Goal: Information Seeking & Learning: Learn about a topic

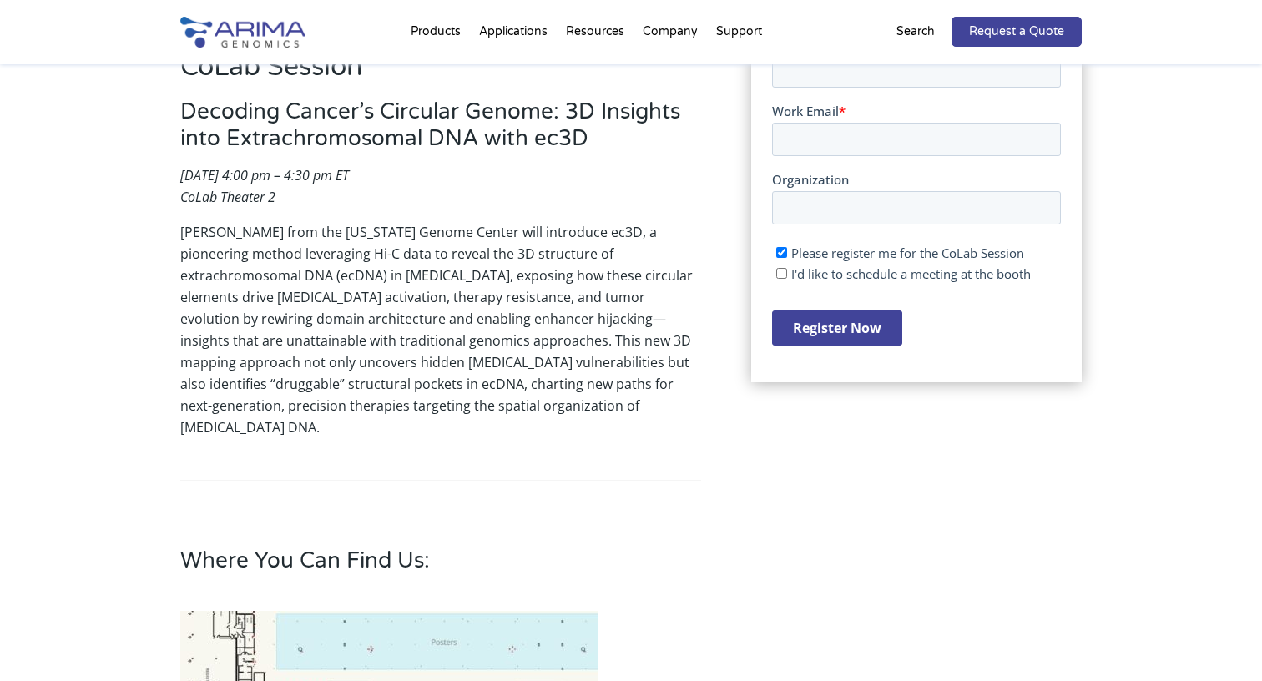
scroll to position [468, 0]
click at [452, 277] on p "[PERSON_NAME] from the [US_STATE] Genome Center will introduce ec3D, a pioneeri…" at bounding box center [440, 331] width 521 height 217
click at [581, 285] on p "[PERSON_NAME] from the [US_STATE] Genome Center will introduce ec3D, a pioneeri…" at bounding box center [440, 331] width 521 height 217
click at [387, 298] on p "[PERSON_NAME] from the [US_STATE] Genome Center will introduce ec3D, a pioneeri…" at bounding box center [440, 331] width 521 height 217
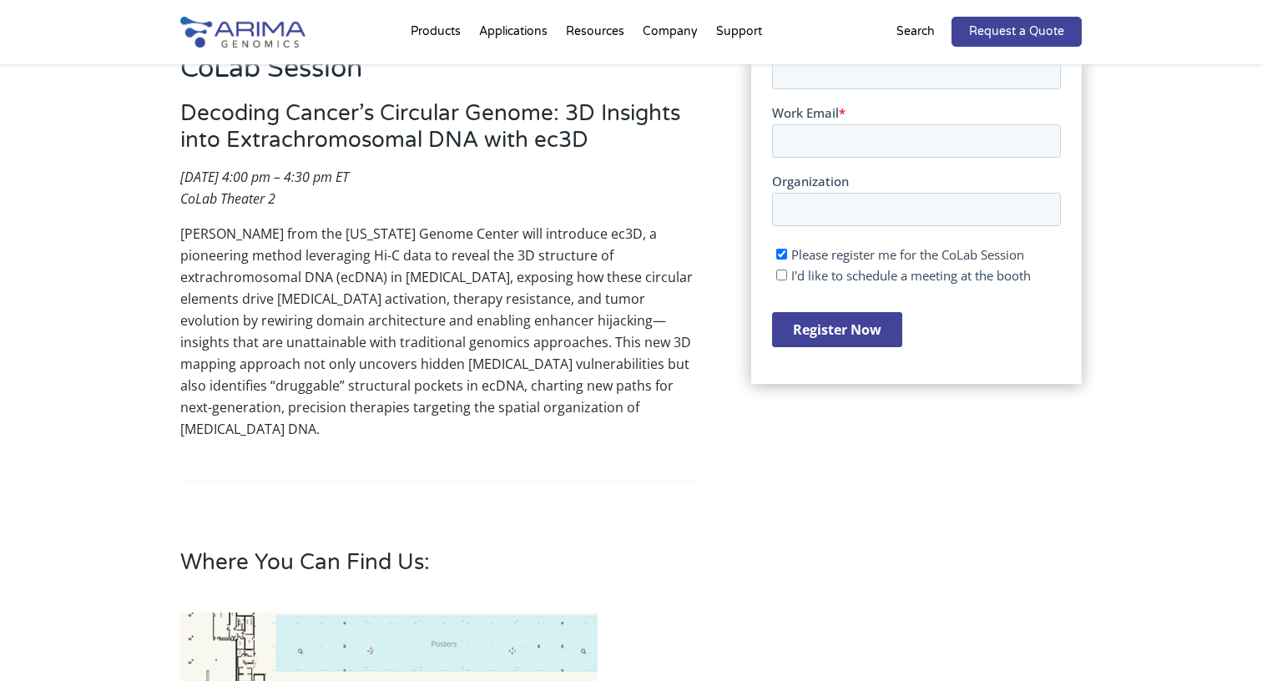
click at [387, 298] on p "[PERSON_NAME] from the [US_STATE] Genome Center will introduce ec3D, a pioneeri…" at bounding box center [440, 331] width 521 height 217
click at [479, 305] on p "[PERSON_NAME] from the [US_STATE] Genome Center will introduce ec3D, a pioneeri…" at bounding box center [440, 331] width 521 height 217
click at [570, 291] on p "[PERSON_NAME] from the [US_STATE] Genome Center will introduce ec3D, a pioneeri…" at bounding box center [440, 331] width 521 height 217
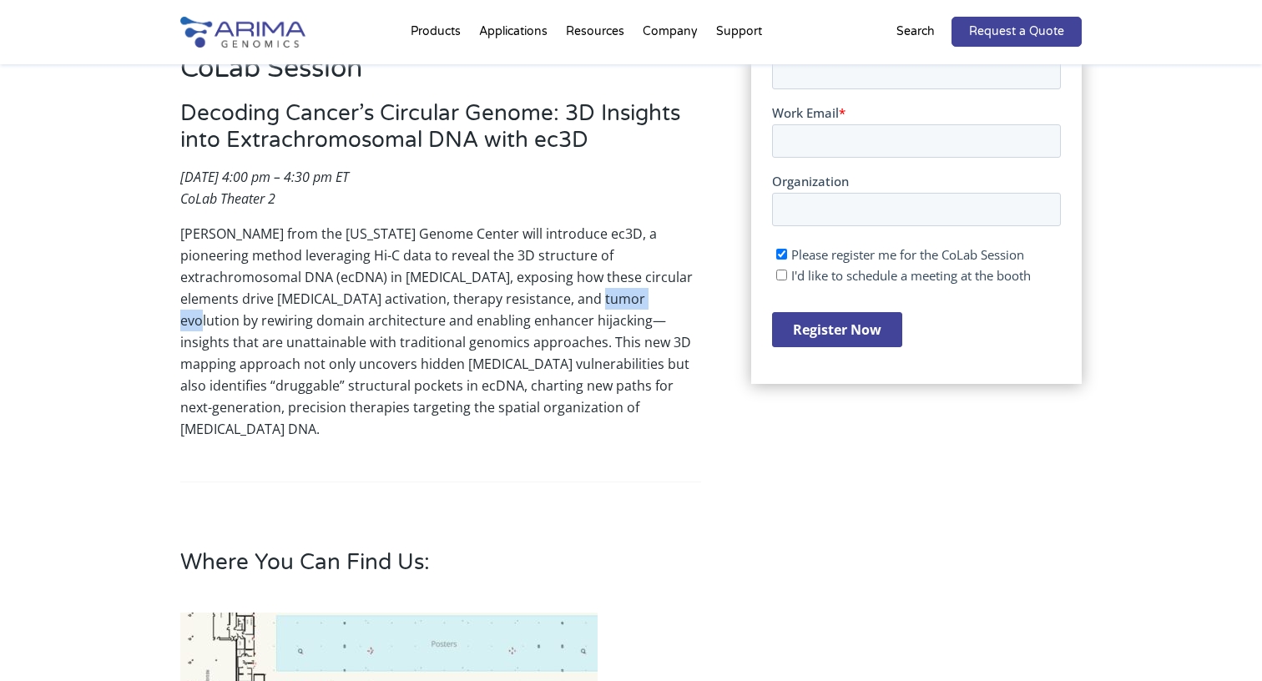
click at [321, 316] on p "[PERSON_NAME] from the [US_STATE] Genome Center will introduce ec3D, a pioneeri…" at bounding box center [440, 331] width 521 height 217
click at [457, 353] on p "[PERSON_NAME] from the [US_STATE] Genome Center will introduce ec3D, a pioneeri…" at bounding box center [440, 331] width 521 height 217
click at [314, 371] on p "[PERSON_NAME] from the [US_STATE] Genome Center will introduce ec3D, a pioneeri…" at bounding box center [440, 331] width 521 height 217
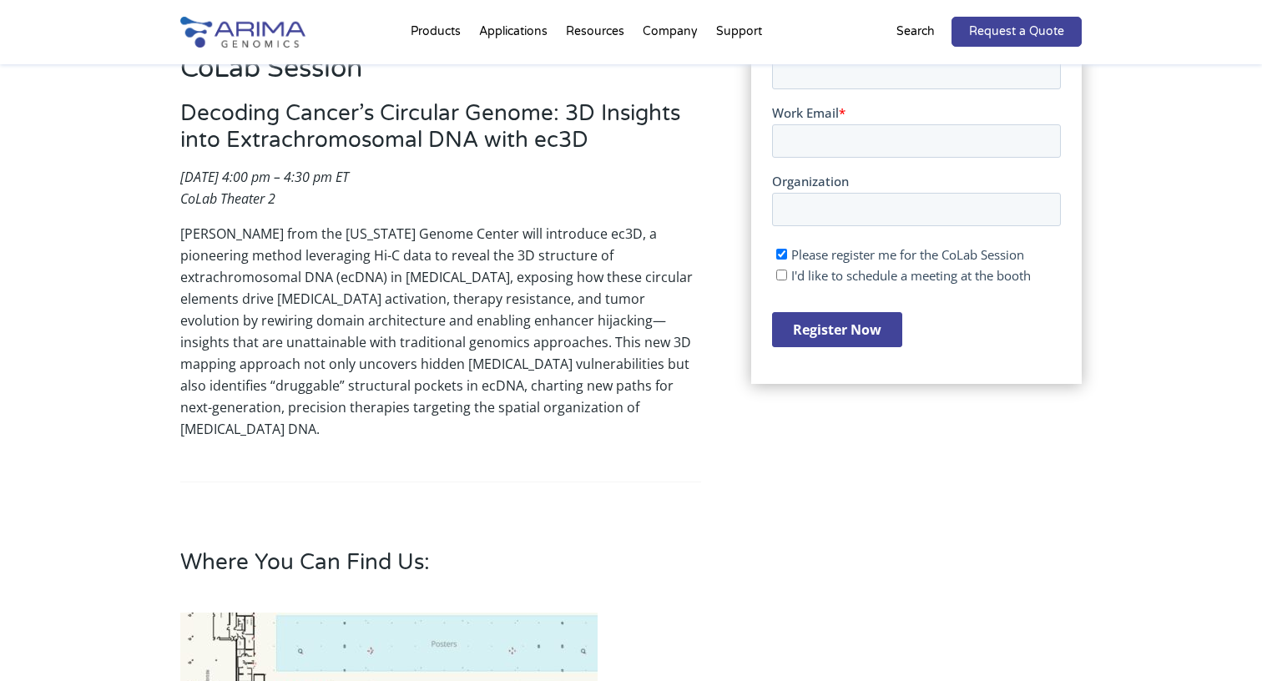
click at [314, 371] on p "[PERSON_NAME] from the [US_STATE] Genome Center will introduce ec3D, a pioneeri…" at bounding box center [440, 331] width 521 height 217
click at [443, 368] on p "[PERSON_NAME] from the [US_STATE] Genome Center will introduce ec3D, a pioneeri…" at bounding box center [440, 331] width 521 height 217
click at [334, 375] on p "[PERSON_NAME] from the [US_STATE] Genome Center will introduce ec3D, a pioneeri…" at bounding box center [440, 331] width 521 height 217
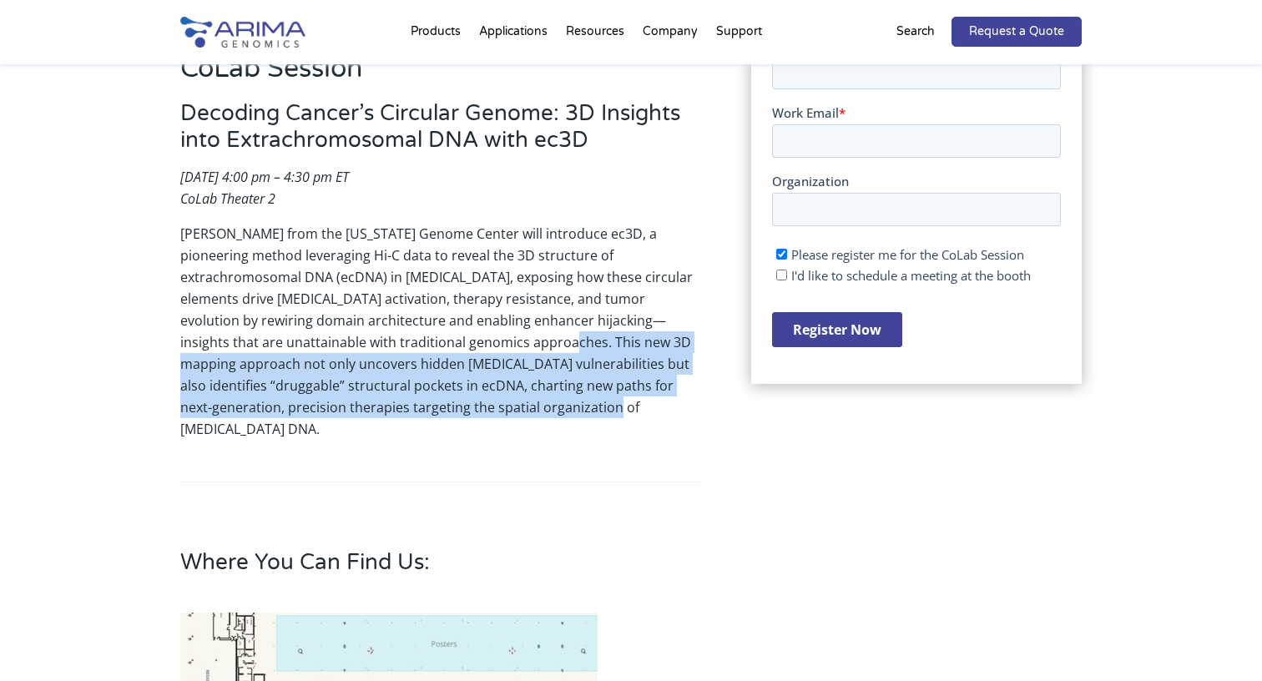
drag, startPoint x: 537, startPoint y: 412, endPoint x: 505, endPoint y: 345, distance: 74.7
click at [505, 345] on p "[PERSON_NAME] from the [US_STATE] Genome Center will introduce ec3D, a pioneeri…" at bounding box center [440, 331] width 521 height 217
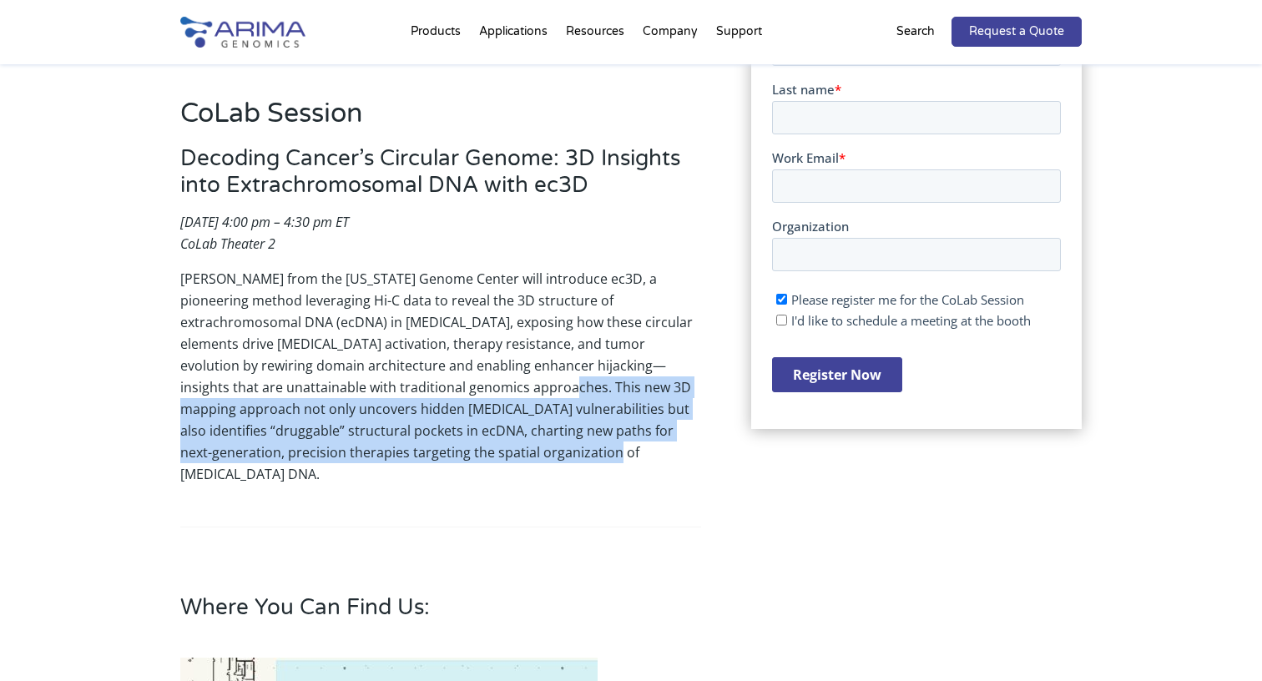
scroll to position [427, 0]
